Goal: Transaction & Acquisition: Obtain resource

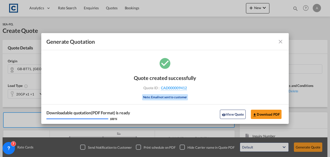
scroll to position [89, 0]
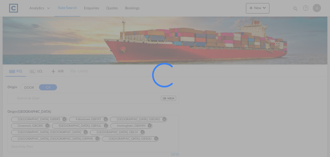
type input "GB-NR34, East Suffolk"
type input "Chattogram (Chittagong), BDCGP"
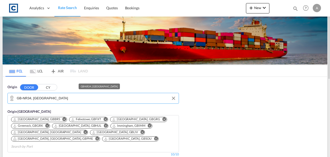
click at [77, 100] on input "GB-NR34, East Suffolk" at bounding box center [96, 98] width 159 height 8
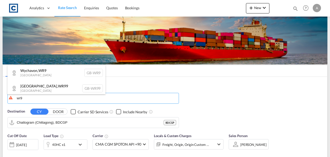
click at [53, 75] on div "Wychavon , WR9 United Kingdom GB-WR9" at bounding box center [56, 72] width 98 height 15
type input "GB-WR9, Wychavon"
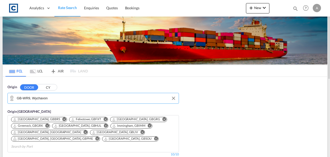
scroll to position [103, 0]
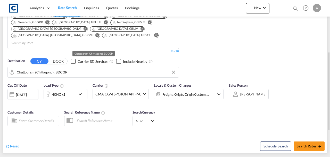
click at [53, 69] on md-autocomplete-wrap "Chattogram (Chittagong), BDCGP" at bounding box center [96, 73] width 159 height 10
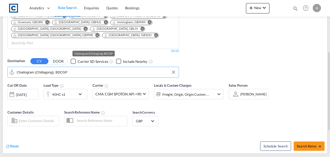
click at [55, 68] on input "Chattogram (Chittagong), BDCGP" at bounding box center [96, 72] width 159 height 8
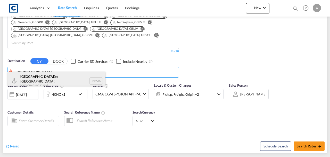
click at [35, 81] on div "Chennai (ex Madras) India INMAA" at bounding box center [56, 80] width 98 height 19
type input "Chennai (ex Madras), INMAA"
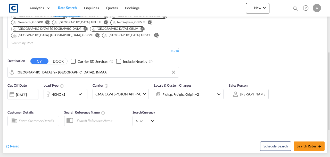
click at [200, 89] on div "Pickup, Freight, Origin +2" at bounding box center [181, 94] width 55 height 10
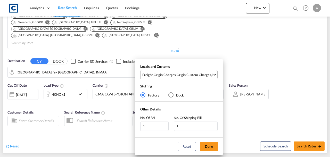
click at [195, 77] on md-select-value "Freight , Origin Charges , Origin Custom Charges , Pickup Charges" at bounding box center [180, 74] width 76 height 9
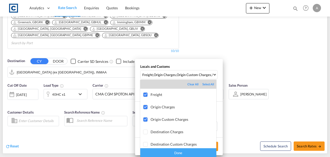
click at [185, 153] on div "Done" at bounding box center [178, 152] width 76 height 9
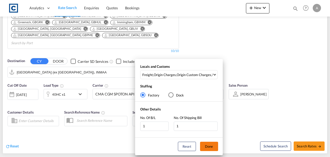
click at [209, 148] on button "Done" at bounding box center [209, 145] width 18 height 9
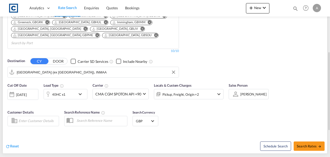
click at [224, 131] on div "Reset Schedule Search Search Rates" at bounding box center [165, 142] width 325 height 22
click at [58, 91] on div "40HC x1" at bounding box center [58, 94] width 13 height 7
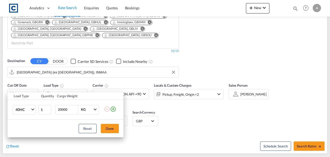
click at [12, 109] on td "40HC 20GP 40GP 40HC 45HC 20RE 40RE 40HR 20OT 40OT 20FR 40FR 40NR 20NR 45S 20TK …" at bounding box center [22, 109] width 31 height 20
click at [19, 109] on span "40HC" at bounding box center [22, 109] width 15 height 5
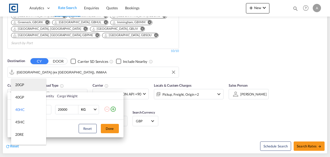
click at [20, 86] on div "20GP" at bounding box center [19, 84] width 9 height 5
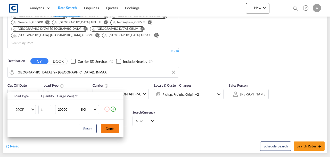
click at [108, 130] on button "Done" at bounding box center [110, 128] width 18 height 9
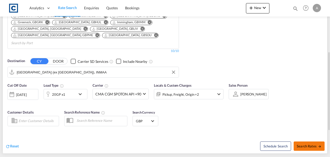
click at [314, 144] on span "Search Rates" at bounding box center [309, 146] width 25 height 4
type input "WR9 to INMAA / 20 Aug 2025"
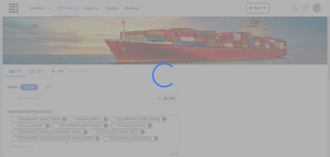
type input "GB-WR9, Wychavon"
type input "[GEOGRAPHIC_DATA] (ex [GEOGRAPHIC_DATA]), INMAA"
click at [70, 98] on div at bounding box center [165, 78] width 330 height 157
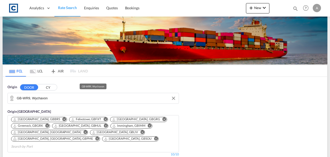
click at [70, 98] on input "GB-WR9, Wychavon" at bounding box center [96, 98] width 159 height 8
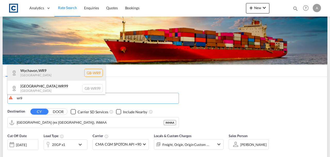
click at [56, 73] on div "Wychavon , WR9 United Kingdom GB-WR9" at bounding box center [56, 72] width 98 height 15
type input "GB-WR9, Wychavon"
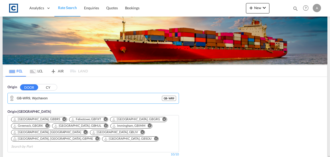
scroll to position [103, 0]
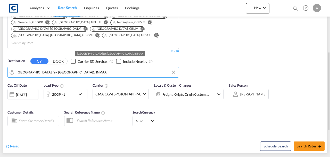
click at [58, 68] on input "[GEOGRAPHIC_DATA] (ex [GEOGRAPHIC_DATA]), INMAA" at bounding box center [96, 72] width 159 height 8
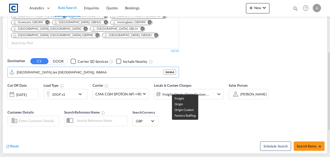
click at [203, 91] on div "Freight, Origin, Origin Custom +1" at bounding box center [186, 94] width 47 height 7
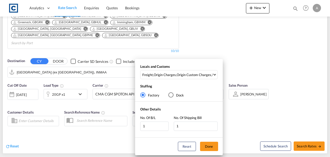
click at [203, 69] on div "Locals and Customs Freight , Origin Charges , Origin Custom Charges , Pickup Ch…" at bounding box center [179, 73] width 88 height 18
click at [200, 73] on div "Origin Custom Charges" at bounding box center [194, 74] width 35 height 5
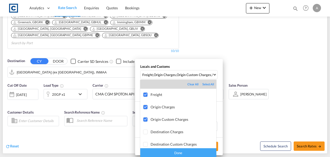
click at [193, 154] on div "Done" at bounding box center [178, 152] width 76 height 9
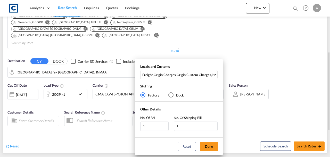
click at [214, 142] on button "Done" at bounding box center [209, 145] width 18 height 9
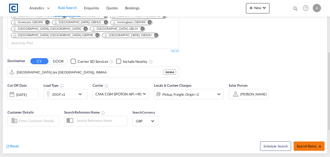
click at [310, 144] on span "Search Rates" at bounding box center [309, 146] width 25 height 4
type input "WR9 to INMAA / 20 Aug 2025"
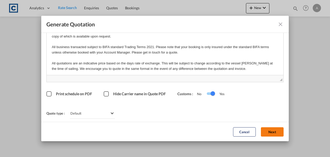
click at [270, 130] on button "Next" at bounding box center [272, 131] width 23 height 9
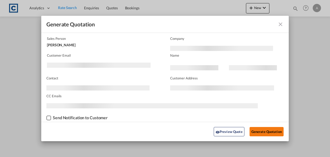
scroll to position [31, 0]
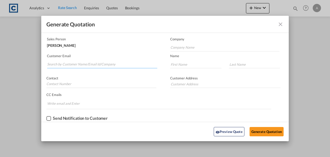
click at [79, 63] on input "Search by Customer Name/Email Id/Company" at bounding box center [102, 64] width 110 height 8
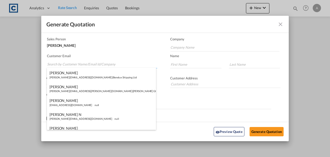
paste input "dmcallister@ideal-forwarding.co.uk"
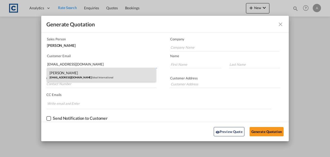
type input "dmcallister@ideal-forwarding.co.uk"
click at [100, 75] on div "Daniel McAllister dmcallister@ideal-forwarding.co.uk | Ideal International" at bounding box center [101, 75] width 109 height 14
type input "Ideal International"
type input "Daniel"
type input "McAllister"
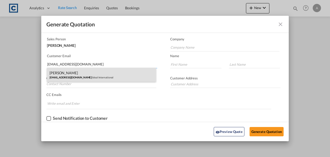
type input "01708528495"
type input "1st Floor Rainham House Manor Way Rainham Essex RM13 8RA"
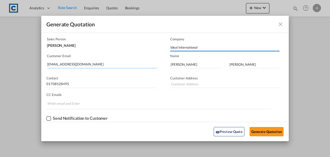
type input "1st Floor Rainham House Manor Way Rainham Essex RM13 8RA"
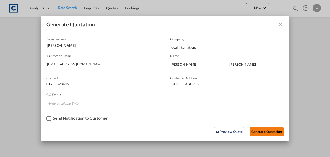
click at [255, 132] on button "Generate Quotation" at bounding box center [267, 131] width 34 height 9
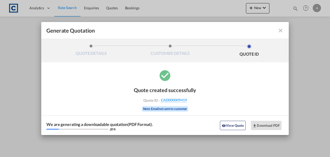
scroll to position [0, 0]
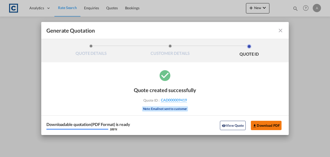
click at [255, 121] on button "Download PDF" at bounding box center [266, 125] width 31 height 9
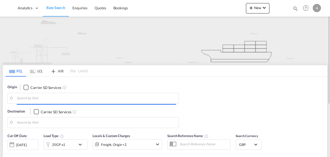
type input "WR9"
type input "[GEOGRAPHIC_DATA] (ex [GEOGRAPHIC_DATA]), INMAA"
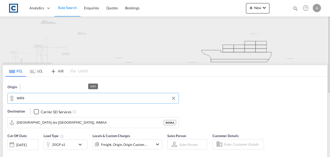
click at [69, 100] on input "WR9" at bounding box center [96, 98] width 159 height 8
click at [228, 102] on div "Origin WR9 GB - WR9 Destination Carrier SD Services [GEOGRAPHIC_DATA] (ex [GEOG…" at bounding box center [165, 104] width 325 height 54
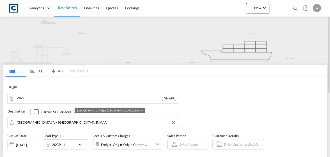
click at [88, 123] on input "[GEOGRAPHIC_DATA] (ex [GEOGRAPHIC_DATA]), INMAA" at bounding box center [96, 122] width 159 height 8
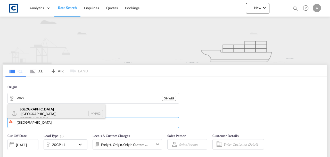
click at [66, 115] on div "[GEOGRAPHIC_DATA] ([GEOGRAPHIC_DATA]) [GEOGRAPHIC_DATA] MYPKG" at bounding box center [56, 113] width 98 height 19
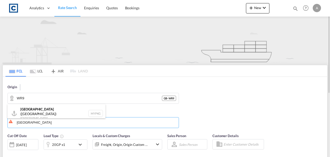
type input "[GEOGRAPHIC_DATA] ([GEOGRAPHIC_DATA]), MYPKG"
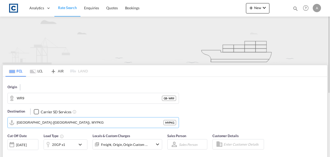
scroll to position [34, 0]
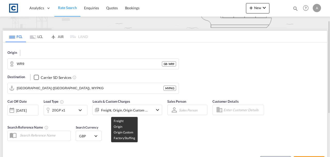
click at [129, 109] on div "Freight, Origin, Origin Custom +1" at bounding box center [124, 109] width 47 height 7
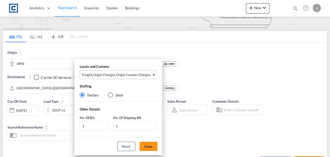
click at [130, 75] on div "Origin Custom Charges" at bounding box center [133, 74] width 35 height 5
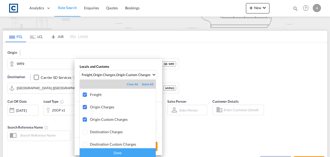
drag, startPoint x: 119, startPoint y: 154, endPoint x: 144, endPoint y: 151, distance: 25.2
click at [119, 154] on div "Done" at bounding box center [118, 152] width 76 height 9
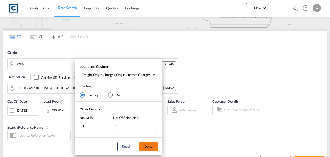
click at [150, 149] on button "Done" at bounding box center [149, 145] width 18 height 9
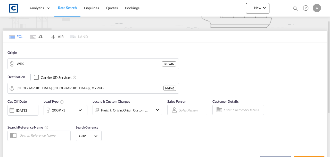
click at [182, 139] on div "Cut Off Date 20 Aug 2025 20/08/2025 Load Type 20GP x1 Locals & Custom Charges F…" at bounding box center [165, 120] width 325 height 49
click at [55, 113] on div "20GP x1" at bounding box center [58, 109] width 13 height 7
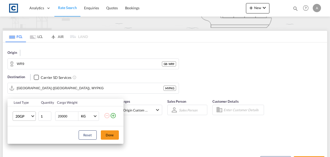
click at [27, 120] on md-select-value "20GP" at bounding box center [25, 115] width 21 height 9
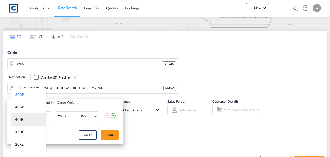
click at [20, 120] on div "40HC" at bounding box center [20, 119] width 10 height 5
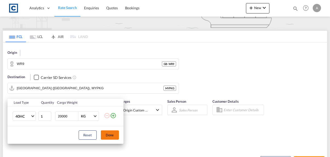
click at [110, 135] on button "Done" at bounding box center [110, 134] width 18 height 9
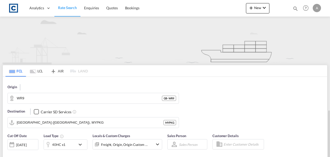
scroll to position [107, 0]
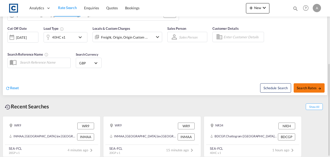
click at [302, 89] on span "Search Rates" at bounding box center [309, 88] width 25 height 4
type input "WR9 to MYPKG / 20 Aug 2025"
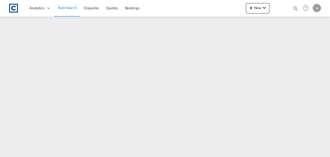
click at [64, 10] on link "Rate Search" at bounding box center [67, 8] width 26 height 17
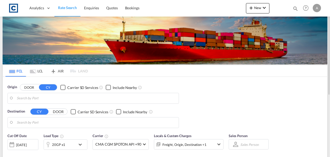
type input "GB-WR9, Wychavon"
type input "Port Klang (Pelabuhan Klang), MYPKG"
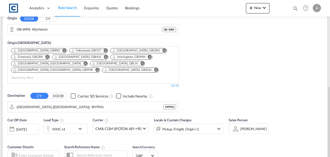
scroll to position [120, 0]
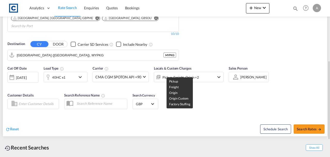
click at [177, 74] on div "Pickup, Freight, Origin +2" at bounding box center [181, 77] width 37 height 7
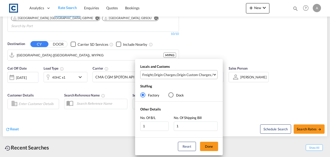
click at [188, 76] on div "Origin Custom Charges" at bounding box center [194, 74] width 35 height 5
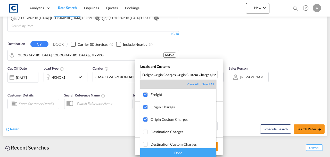
click at [190, 154] on div "Done" at bounding box center [178, 152] width 76 height 9
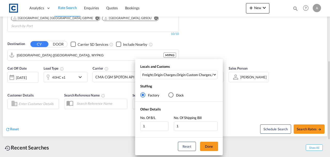
drag, startPoint x: 211, startPoint y: 147, endPoint x: 209, endPoint y: 145, distance: 2.9
click at [211, 147] on button "Done" at bounding box center [209, 145] width 18 height 9
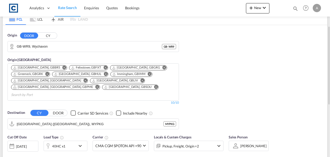
scroll to position [155, 0]
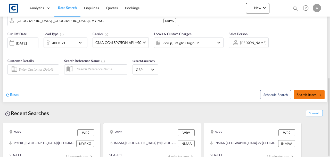
click at [307, 92] on span "Search Rates" at bounding box center [309, 94] width 25 height 4
type input "WR9 to MYPKG / 20 Aug 2025"
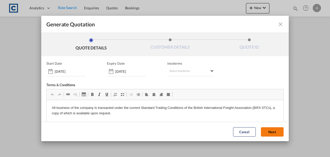
click at [268, 128] on button "Next" at bounding box center [272, 131] width 23 height 9
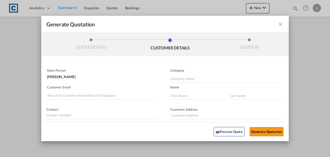
click at [85, 89] on md-autocomplete-wrap "Generate QuotationQUOTE ..." at bounding box center [102, 94] width 110 height 10
click at [87, 94] on input "Search by Customer Name/Email Id/Company" at bounding box center [102, 96] width 110 height 8
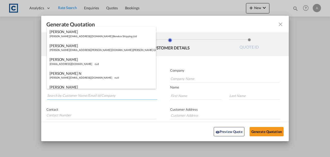
paste input "dmcallister@ideal-forwarding.co.uk"
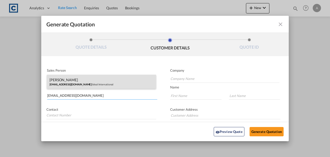
type input "dmcallister@ideal-forwarding.co.uk"
click at [97, 86] on div "Daniel McAllister dmcallister@ideal-forwarding.co.uk | Ideal International" at bounding box center [101, 82] width 109 height 14
type input "Ideal International"
type input "Daniel"
type input "McAllister"
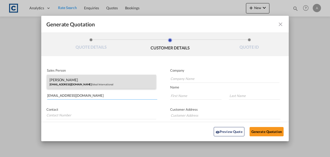
type input "01708528495"
type input "1st Floor Rainham House Manor Way Rainham Essex RM13 8RA"
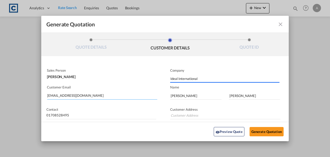
type input "1st Floor Rainham House Manor Way Rainham Essex RM13 8RA"
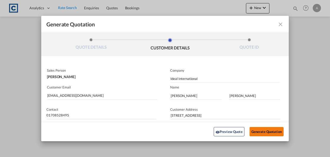
click at [267, 132] on button "Generate Quotation" at bounding box center [267, 131] width 34 height 9
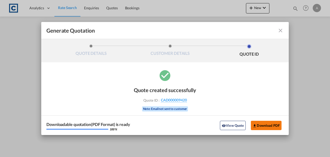
click at [266, 124] on button "Download PDF" at bounding box center [266, 125] width 31 height 9
